Goal: Task Accomplishment & Management: Use online tool/utility

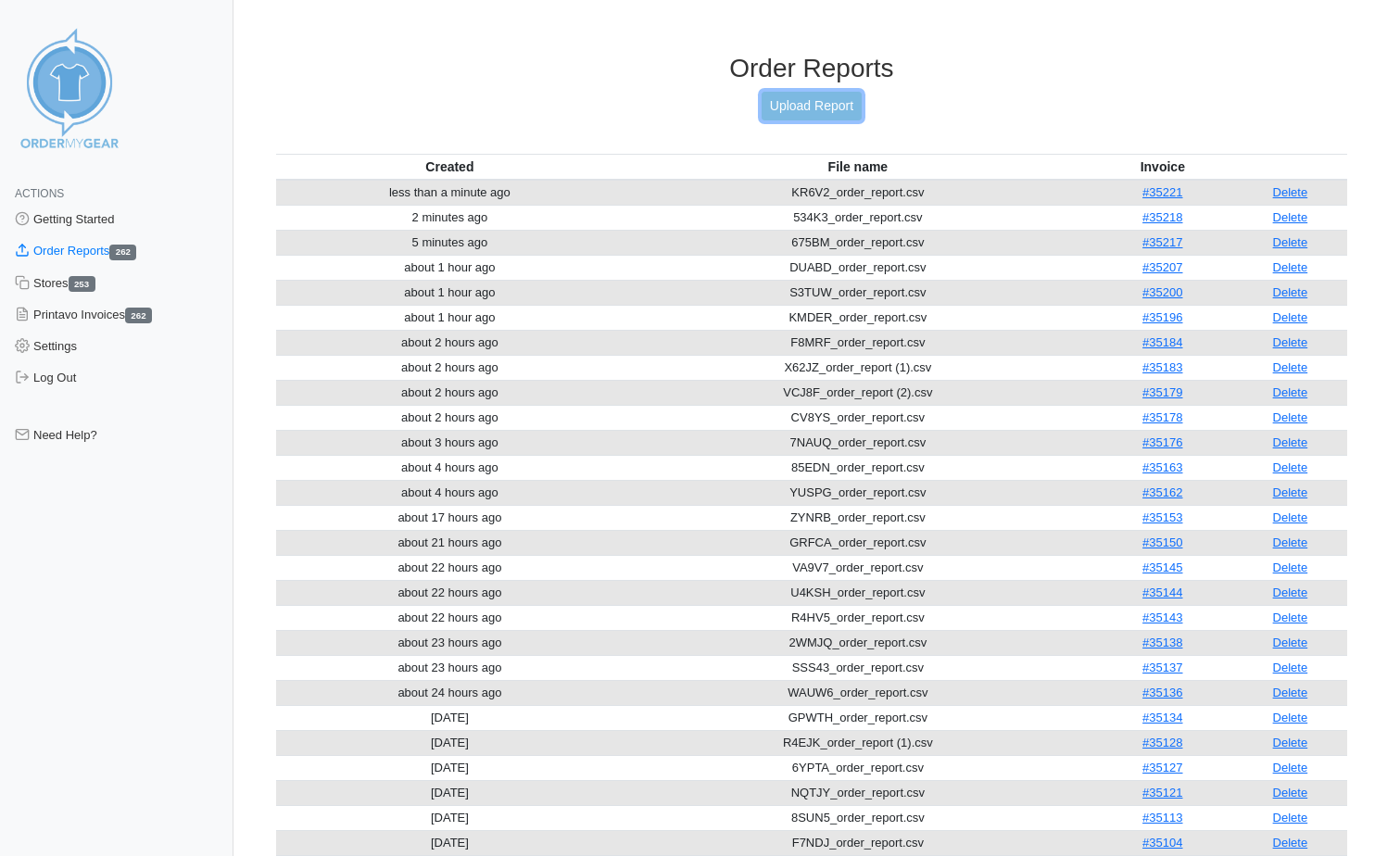
click at [814, 107] on link "Upload Report" at bounding box center [812, 106] width 100 height 28
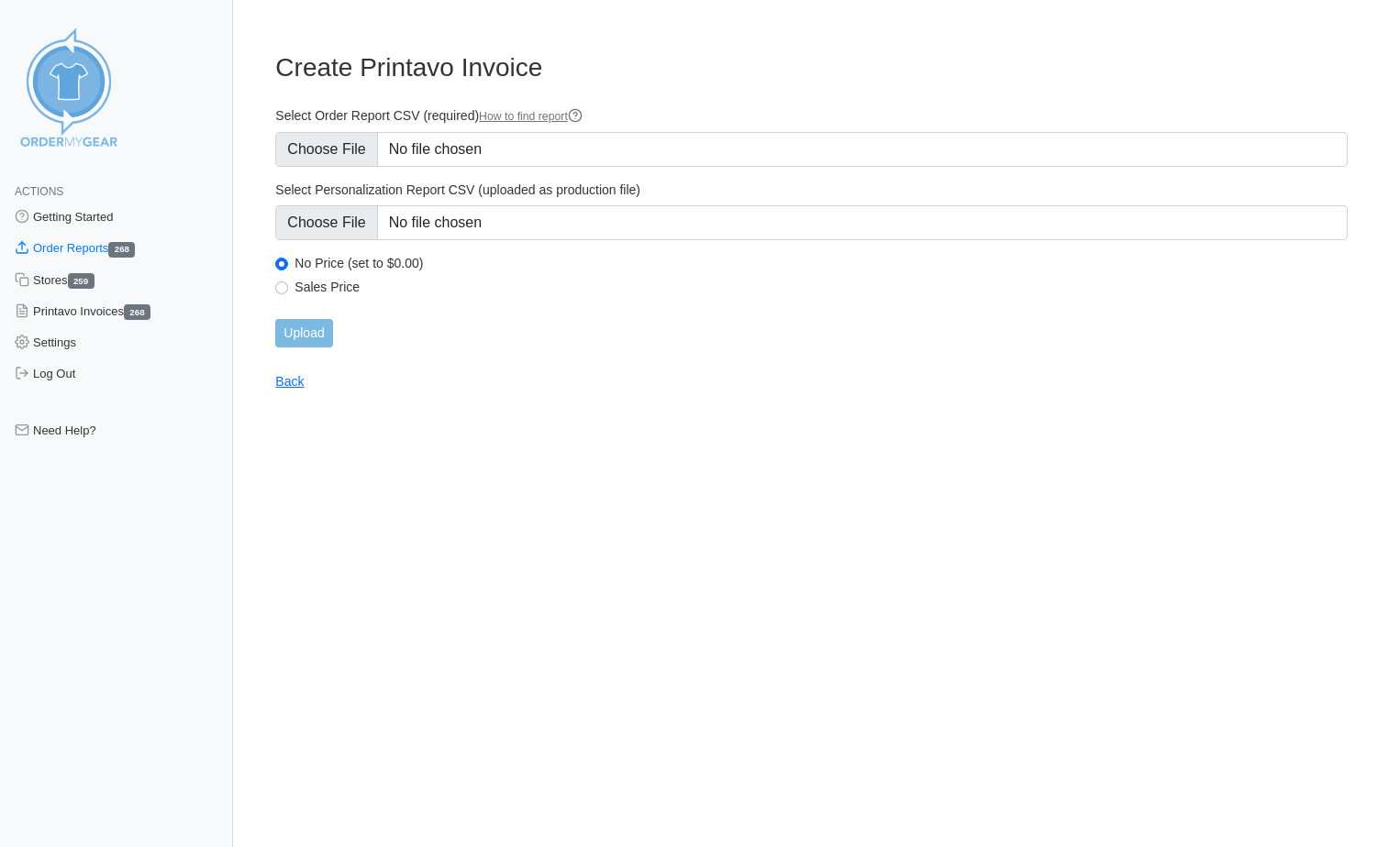
type input "C:\fakepath\N72KM_order_report (1).csv"
click at [327, 342] on input "Upload" at bounding box center [303, 333] width 57 height 28
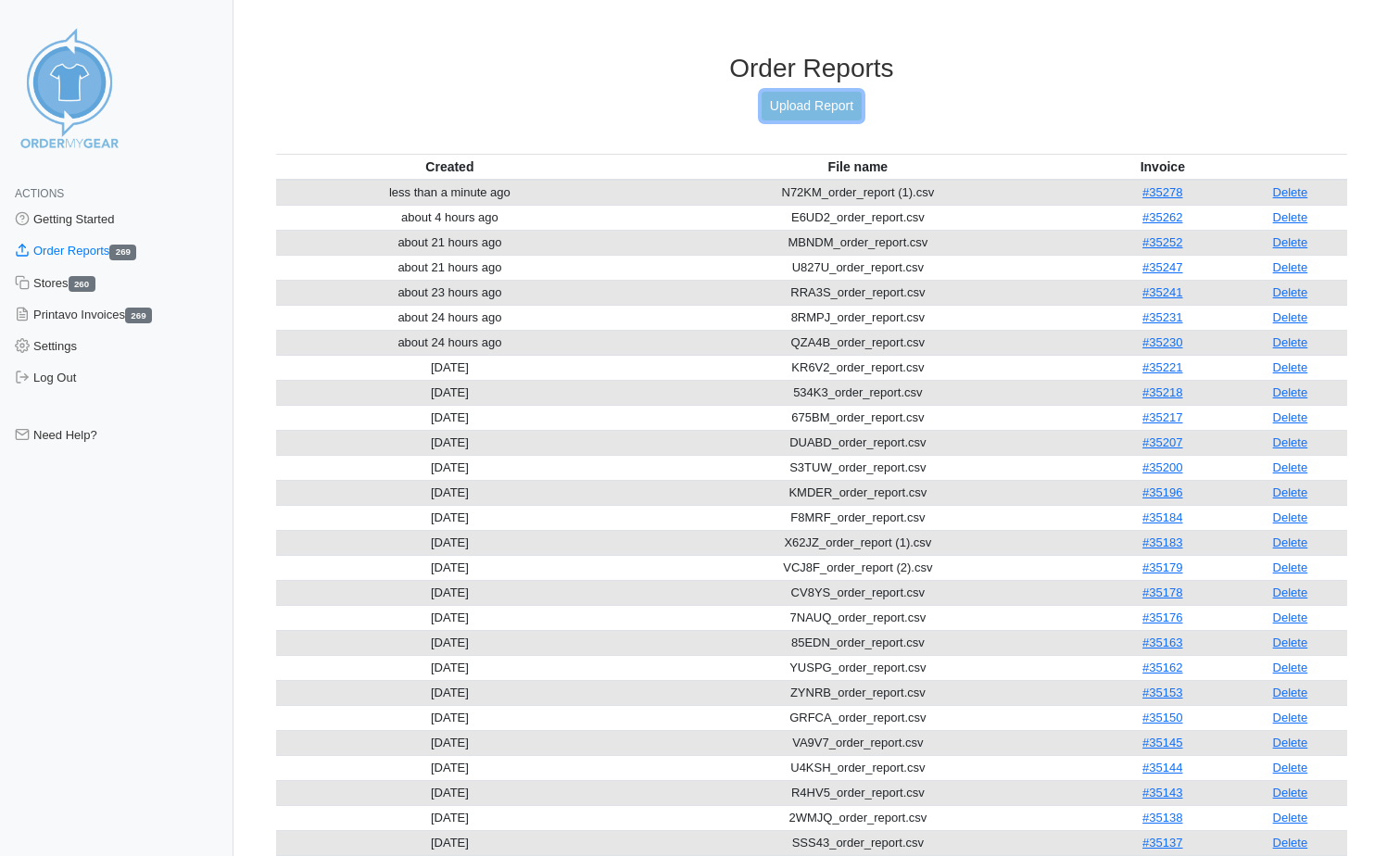
click at [806, 106] on link "Upload Report" at bounding box center [812, 106] width 100 height 28
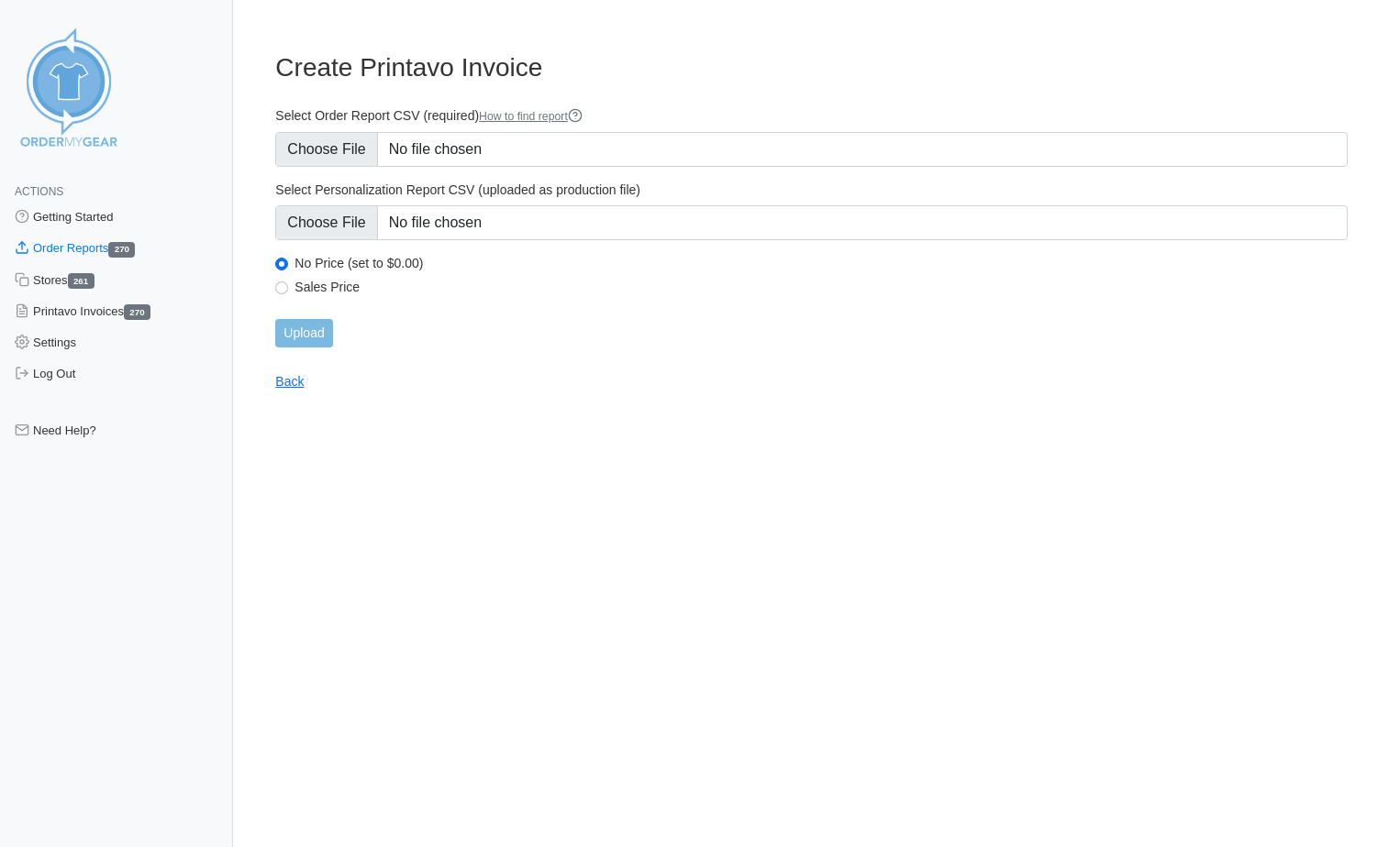
type input "C:\fakepath\QVFG6_order_report.csv"
click at [312, 340] on input "Upload" at bounding box center [303, 333] width 57 height 28
